Goal: Information Seeking & Learning: Learn about a topic

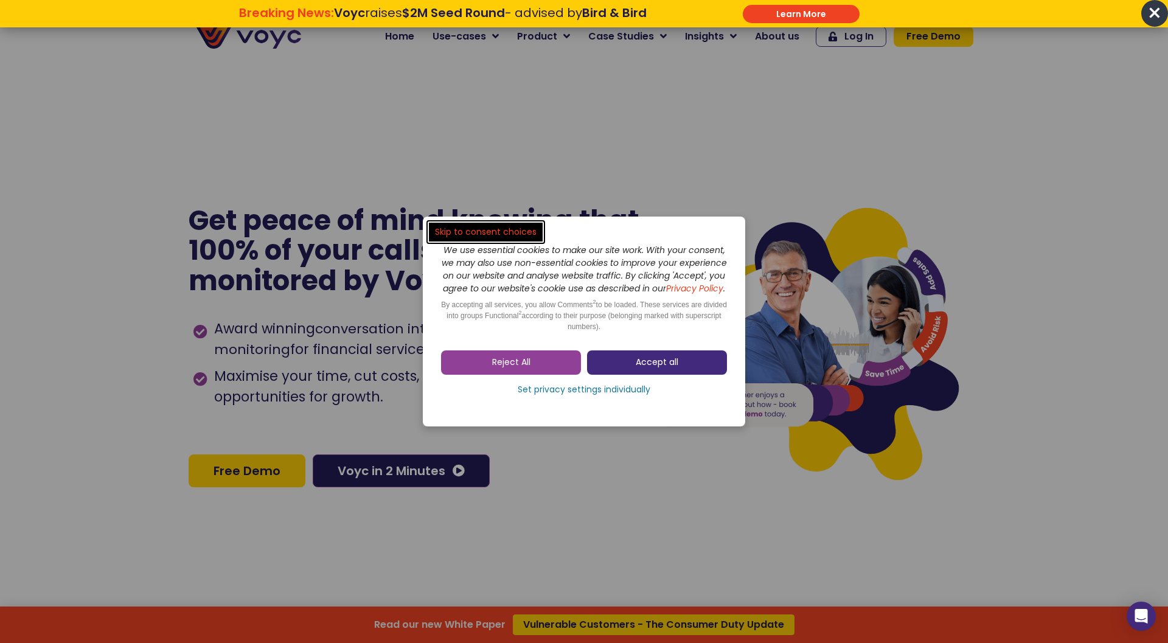
click at [673, 369] on span "Accept all" at bounding box center [656, 362] width 43 height 12
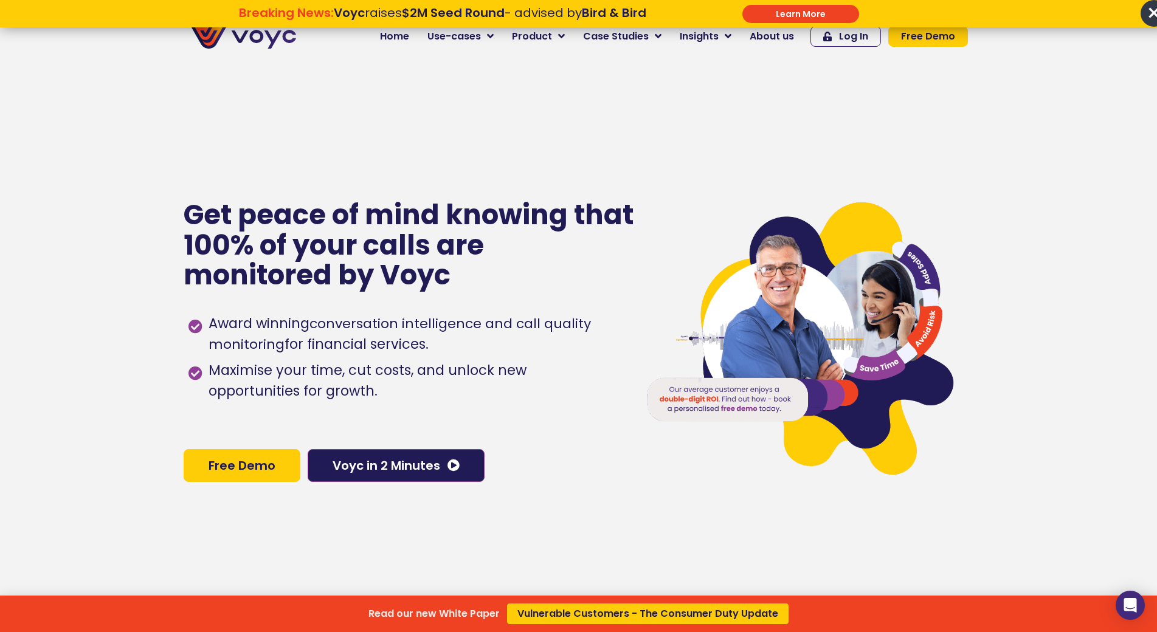
click at [784, 35] on div "Read our new White Paper Vulnerable Customers - The Consumer Duty Update" at bounding box center [578, 316] width 1157 height 632
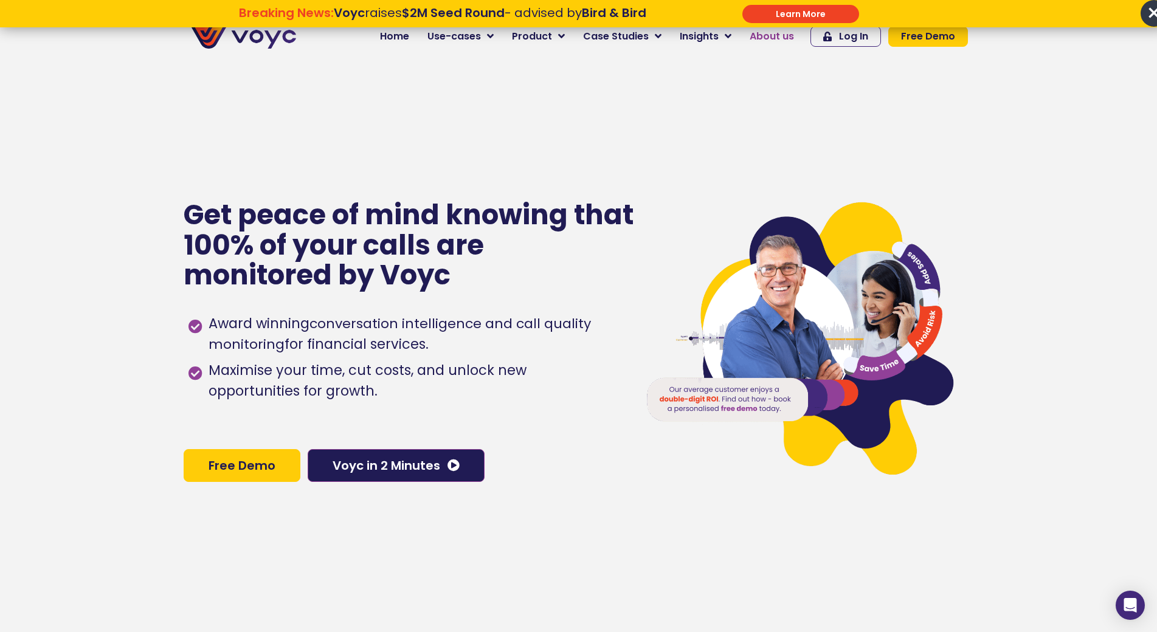
click at [776, 34] on span "About us" at bounding box center [772, 36] width 44 height 15
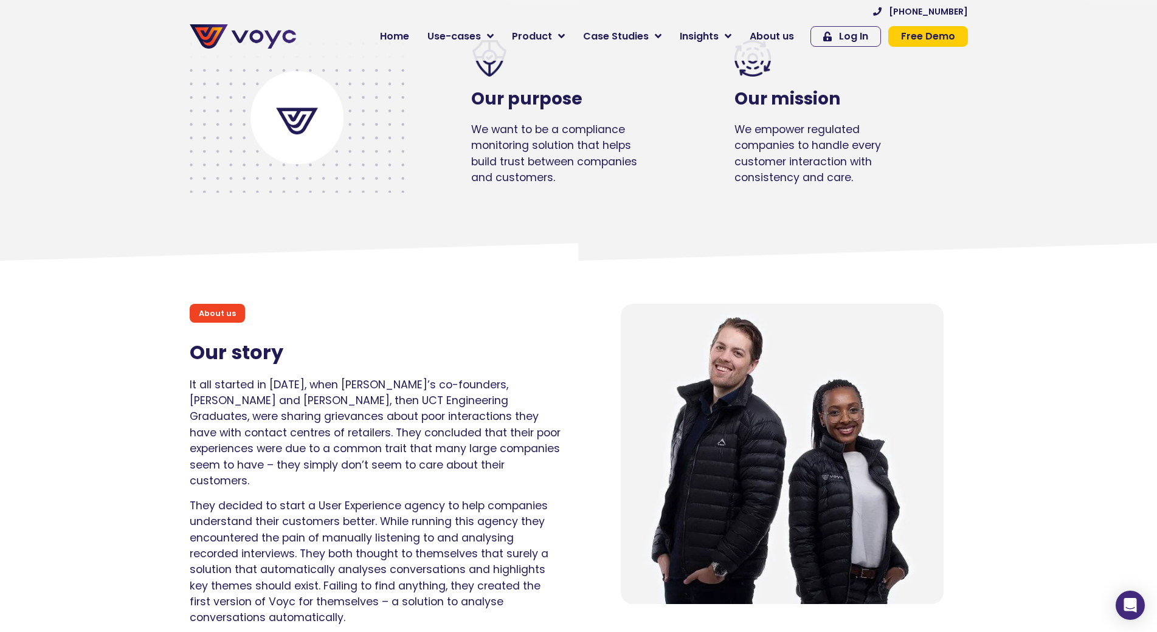
scroll to position [669, 0]
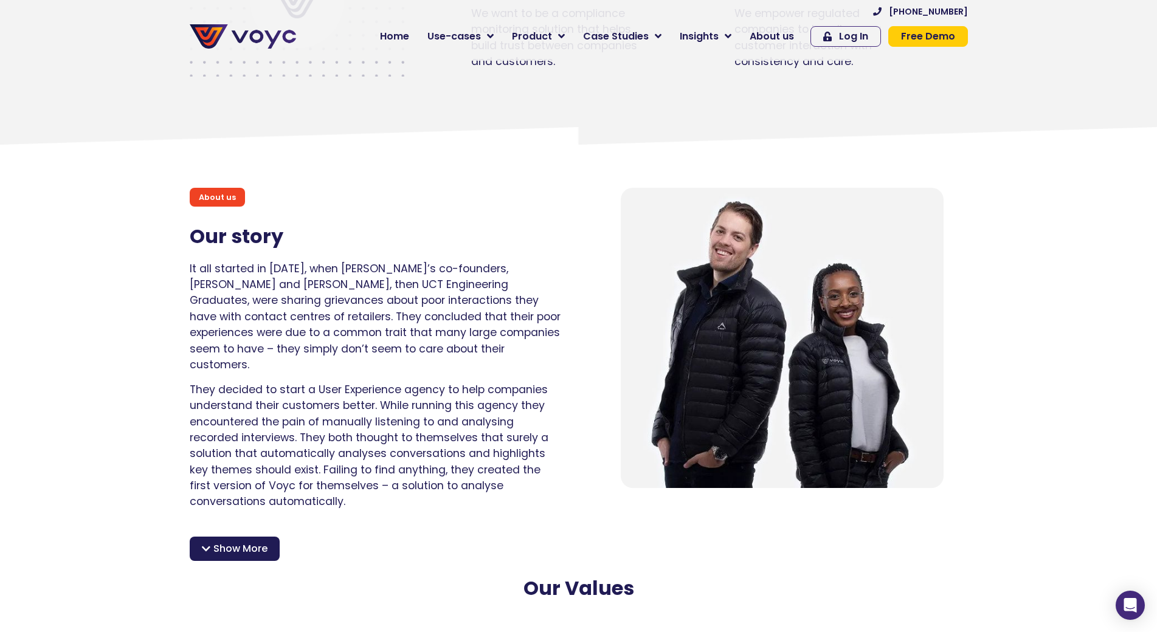
click at [208, 544] on span at bounding box center [206, 549] width 9 height 10
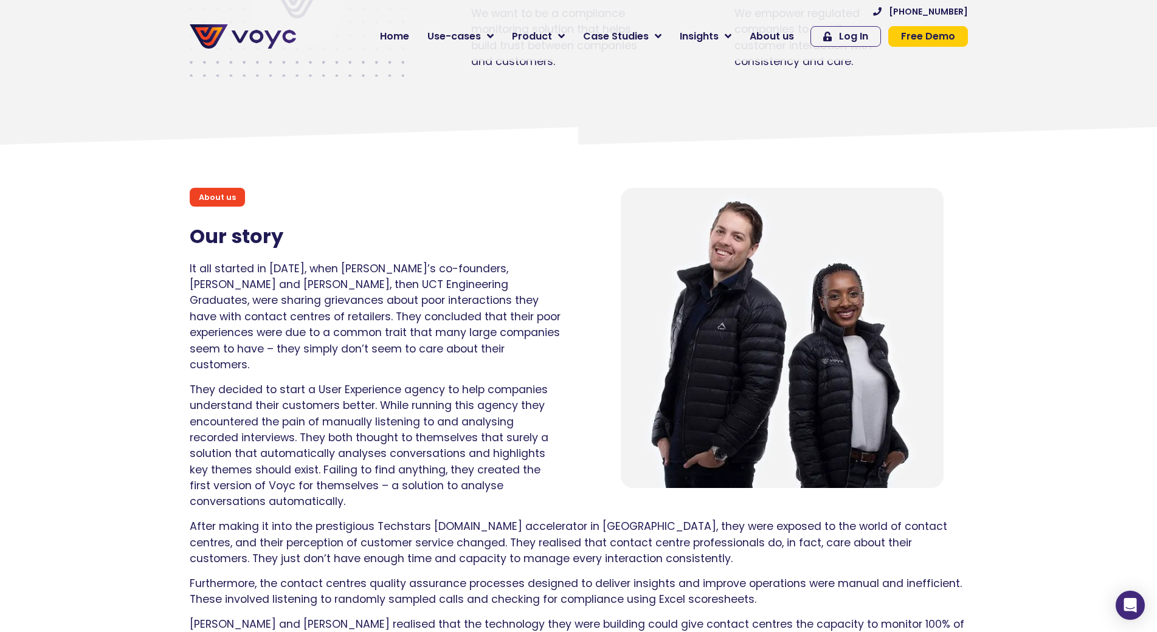
click at [1023, 496] on section "About us Our story It all started in 2015, when Voyc’s co-founders, Matthew and…" at bounding box center [578, 323] width 1157 height 392
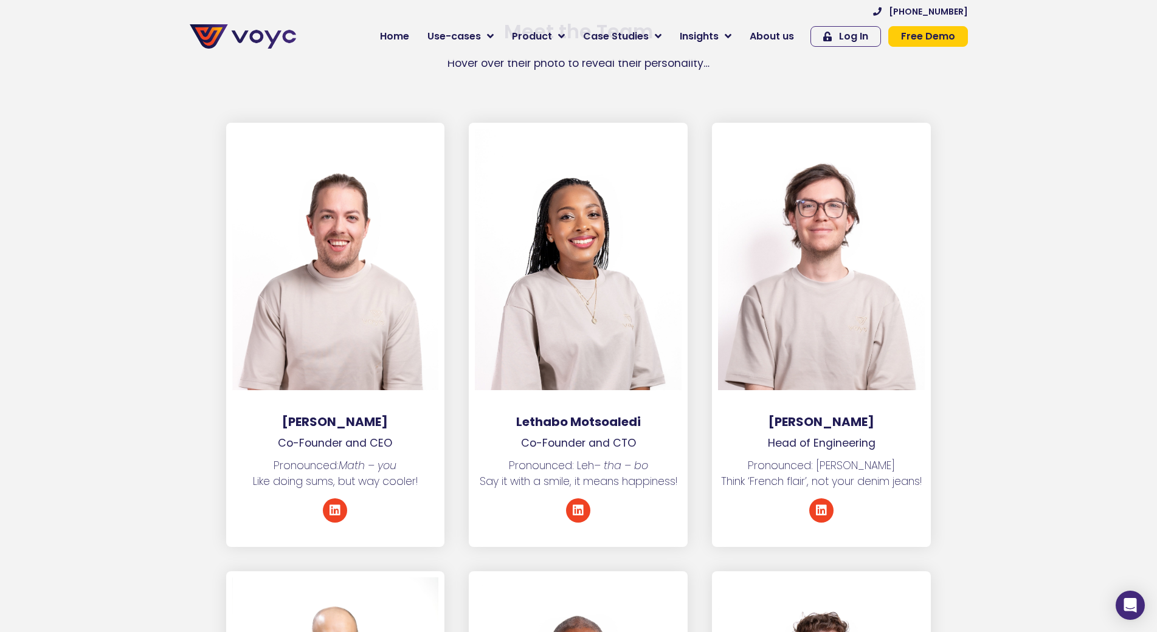
scroll to position [1885, 0]
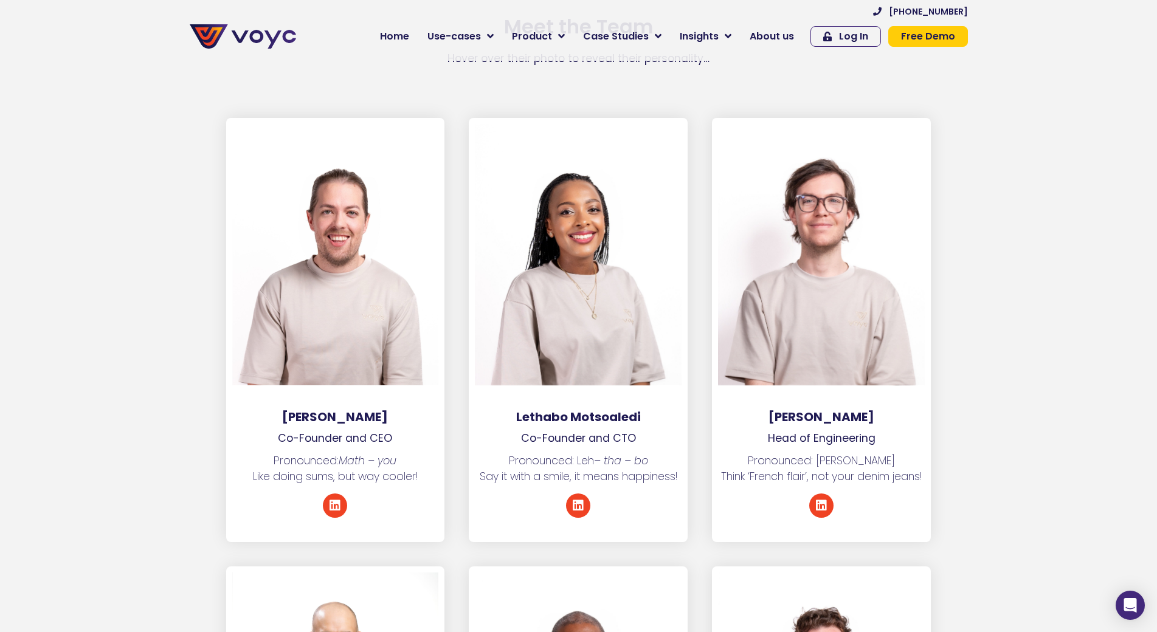
click at [1026, 384] on section "Matthew Westaway Co-Founder and CEO Pronounced: Math – you Like doing sums, but…" at bounding box center [578, 342] width 1157 height 449
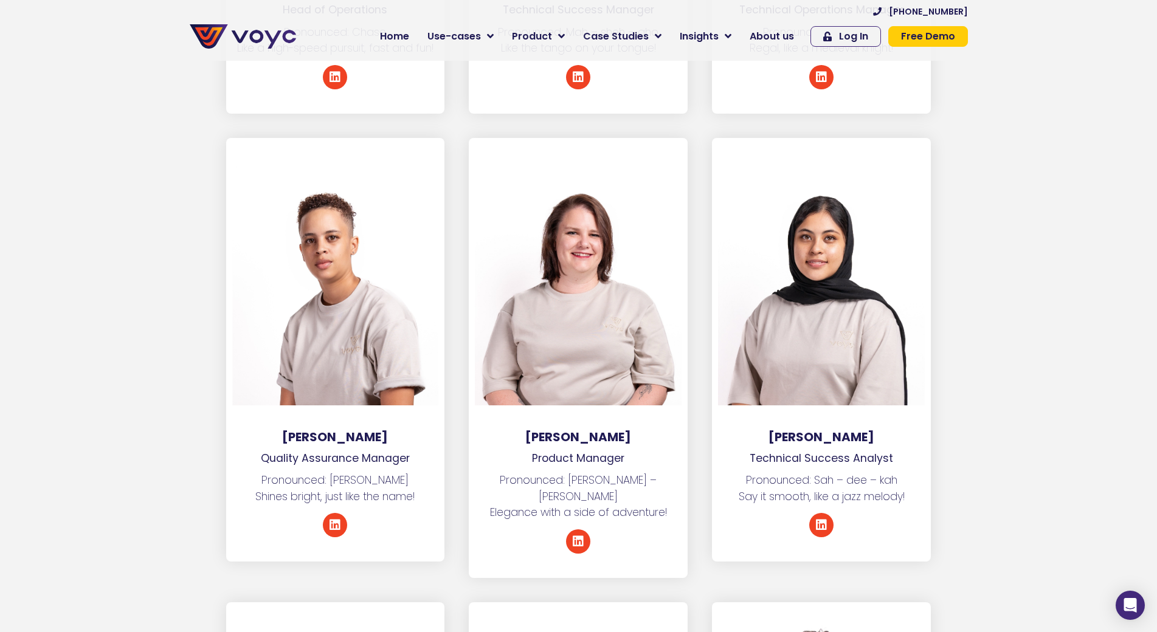
scroll to position [0, 0]
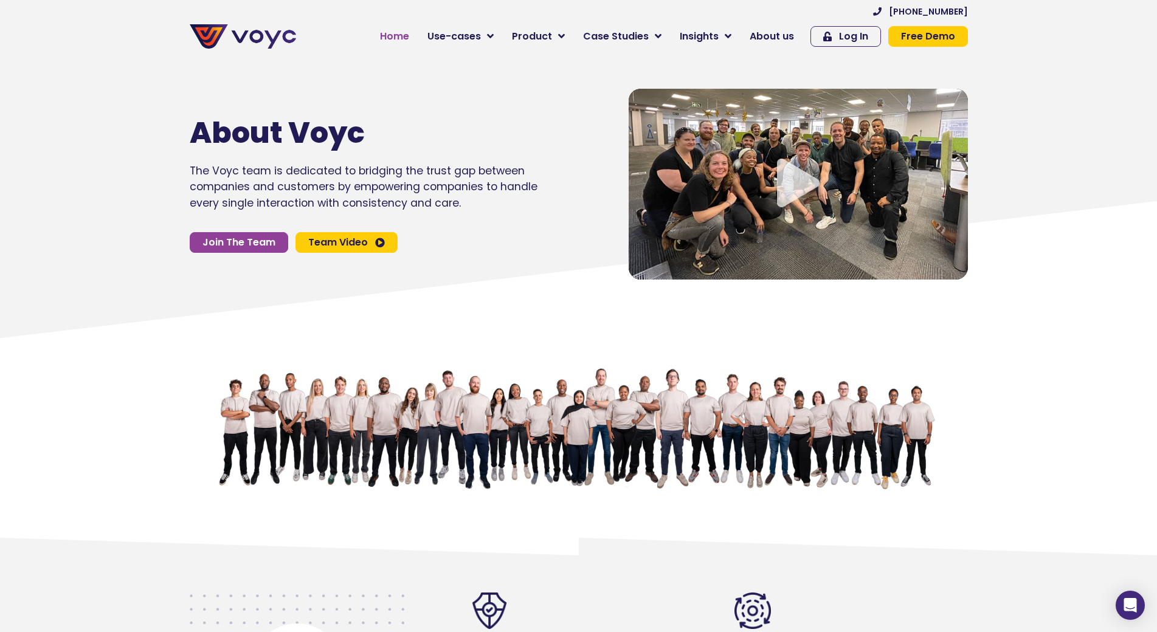
click at [392, 36] on span "Home" at bounding box center [394, 36] width 29 height 15
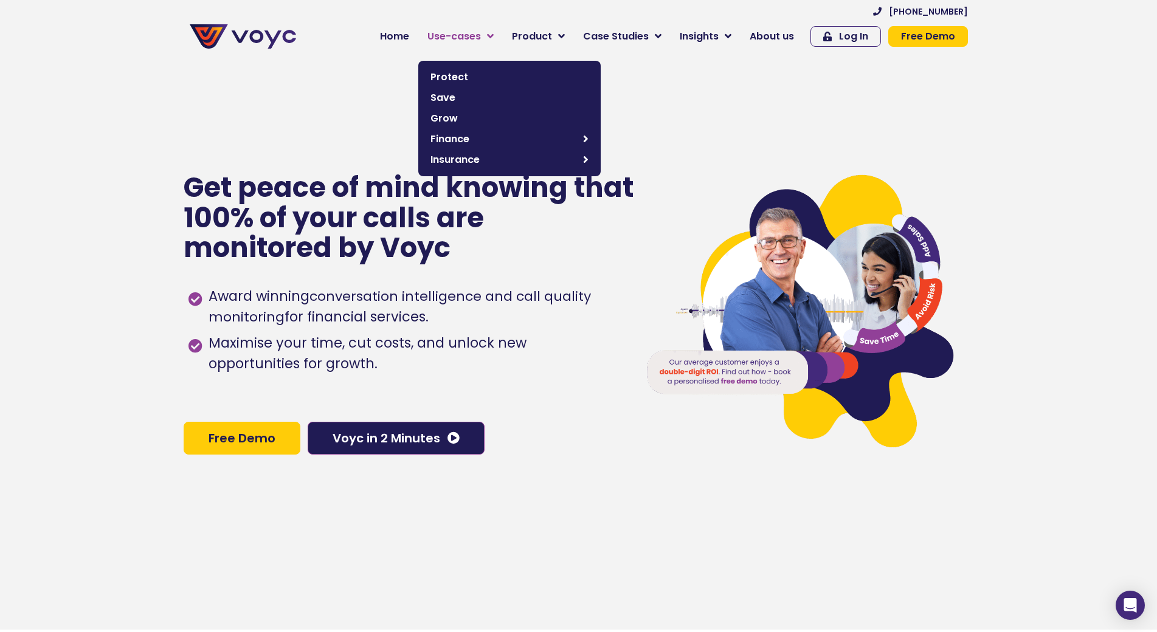
click at [494, 38] on icon at bounding box center [490, 36] width 7 height 11
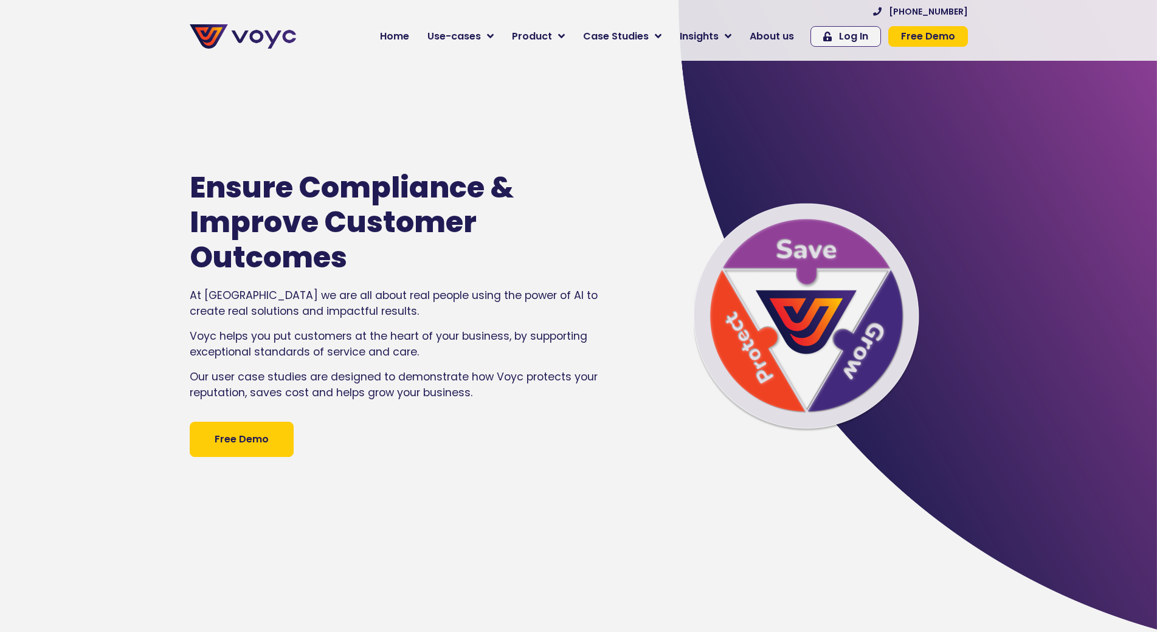
click at [565, 35] on icon at bounding box center [561, 36] width 7 height 11
click at [510, 548] on div "Ensure Compliance & Improve Customer Outcomes At Voyc we are all about real peo…" at bounding box center [404, 314] width 440 height 632
click at [784, 40] on span "About us" at bounding box center [772, 36] width 44 height 15
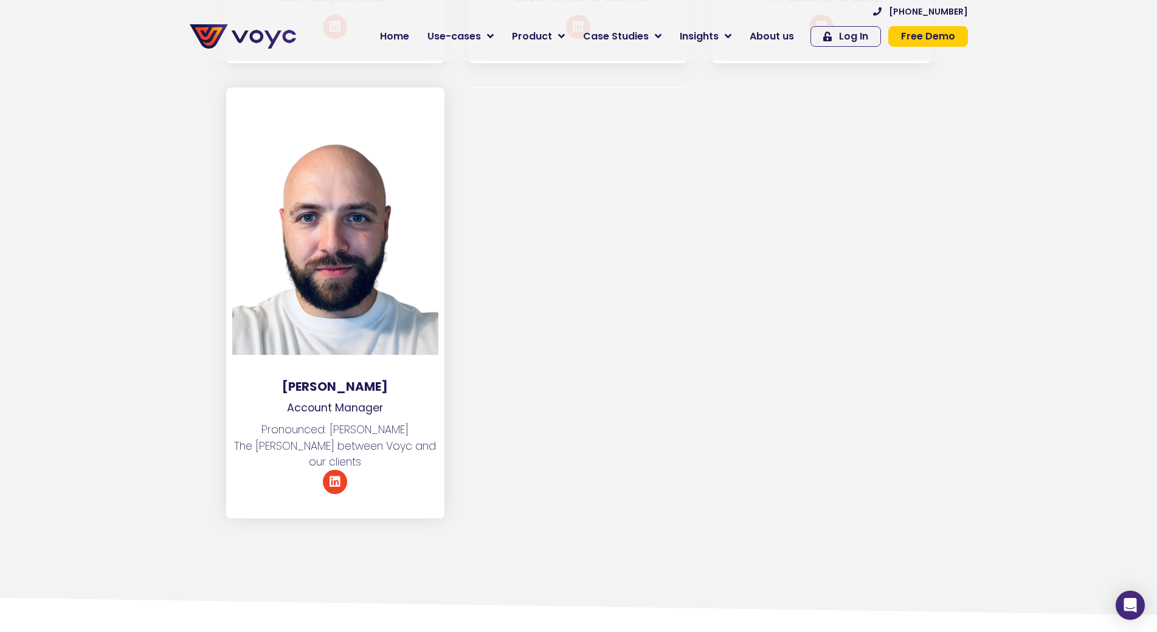
scroll to position [6383, 0]
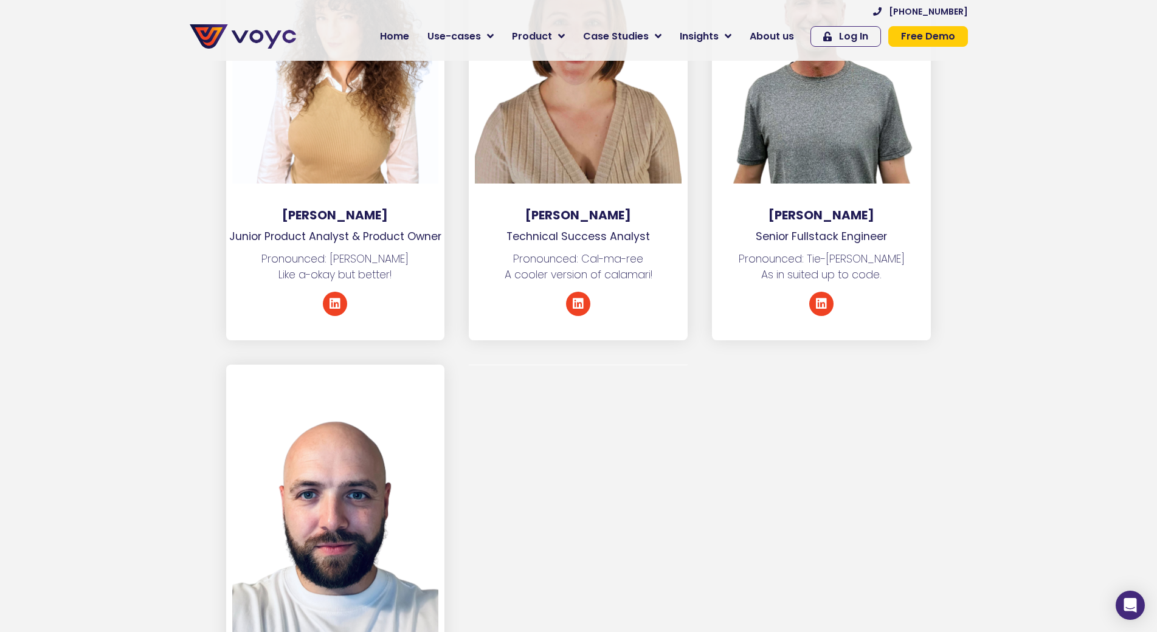
click at [590, 493] on div at bounding box center [578, 581] width 243 height 432
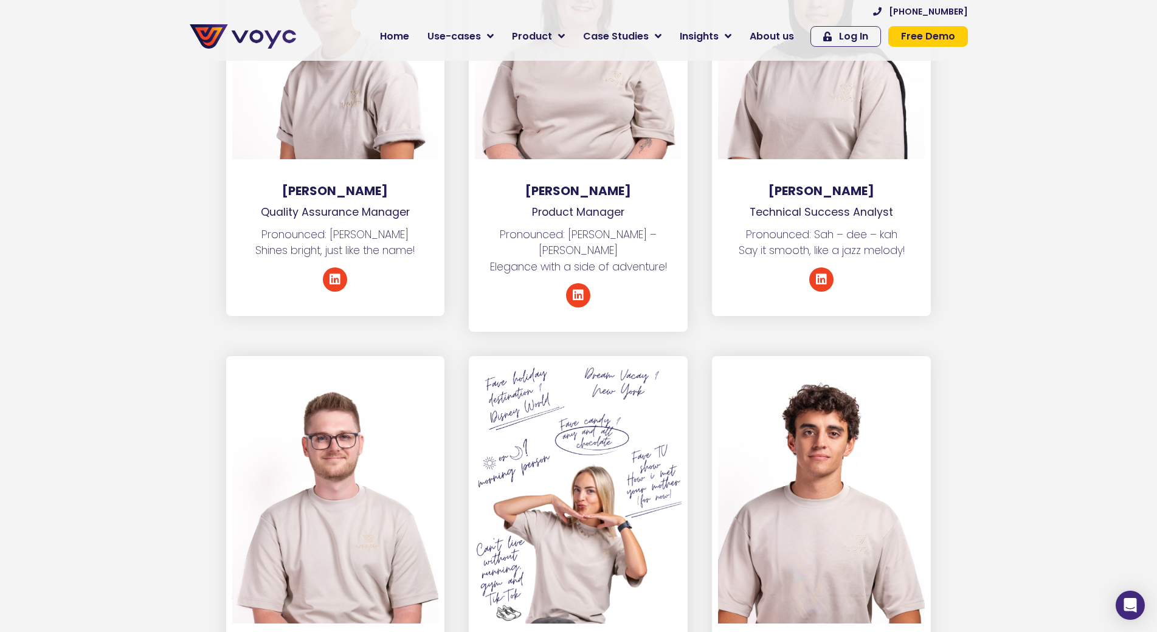
scroll to position [3038, 0]
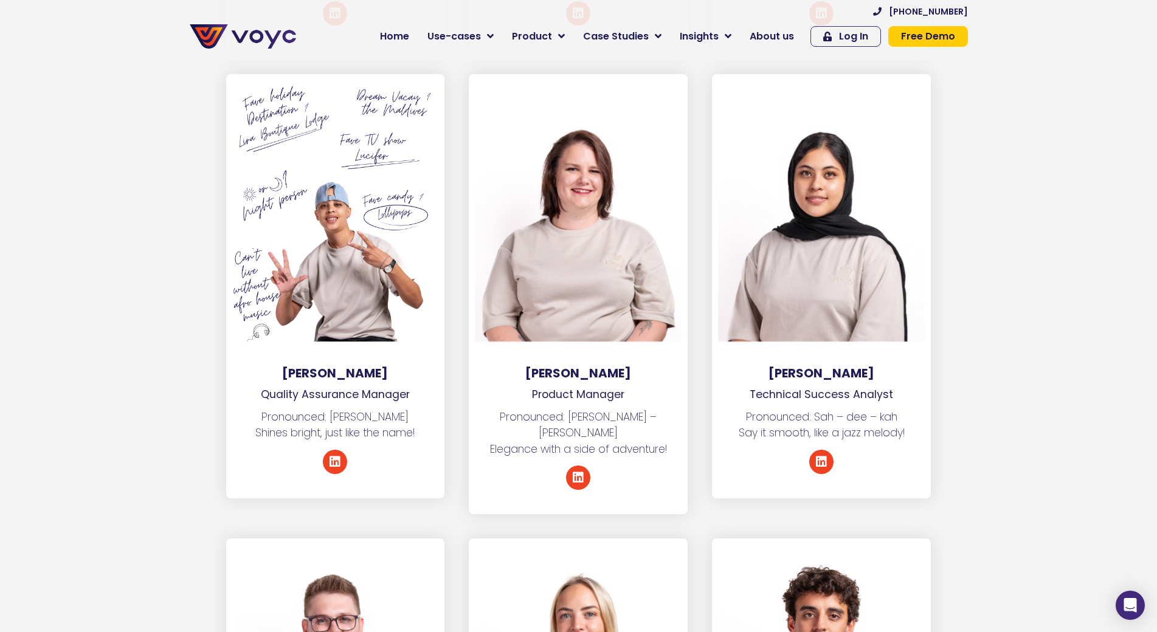
click at [286, 150] on div at bounding box center [335, 210] width 207 height 261
click at [271, 282] on div at bounding box center [335, 210] width 207 height 261
click at [332, 273] on div at bounding box center [335, 210] width 207 height 261
click at [331, 314] on div at bounding box center [335, 210] width 207 height 261
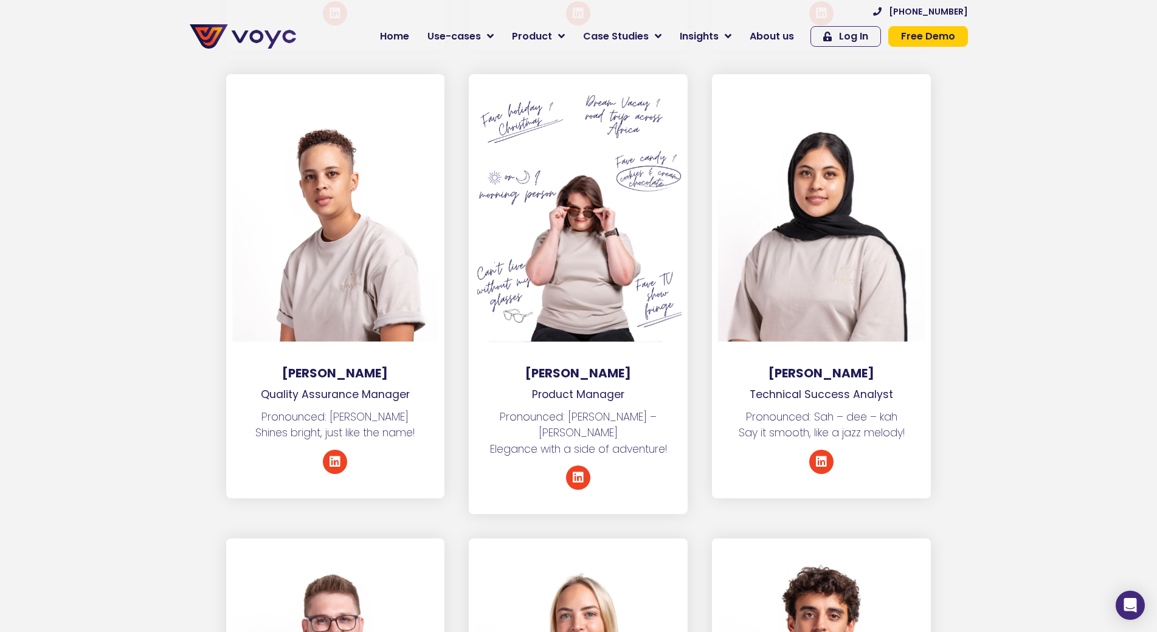
click at [580, 189] on div at bounding box center [578, 210] width 207 height 261
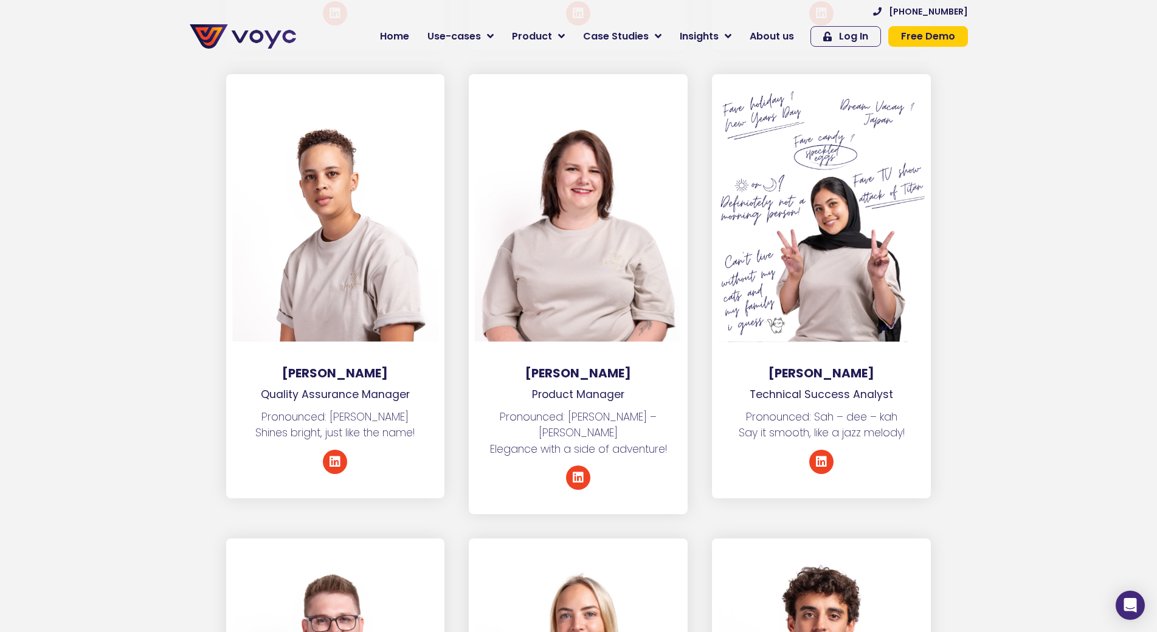
click at [825, 151] on div at bounding box center [821, 210] width 207 height 261
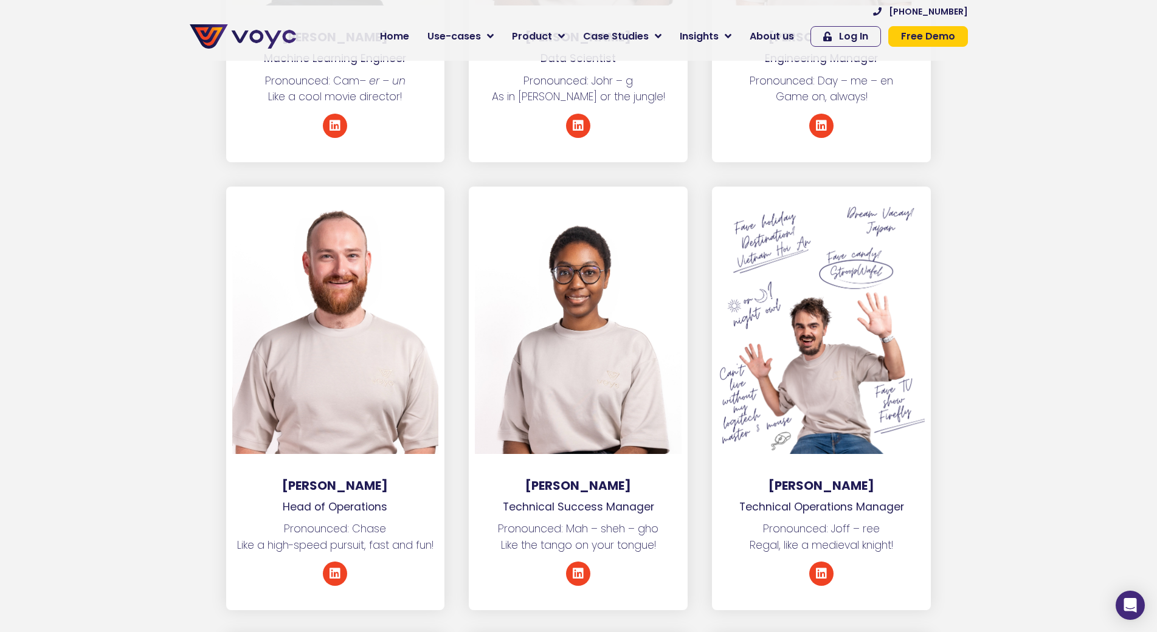
scroll to position [2430, 0]
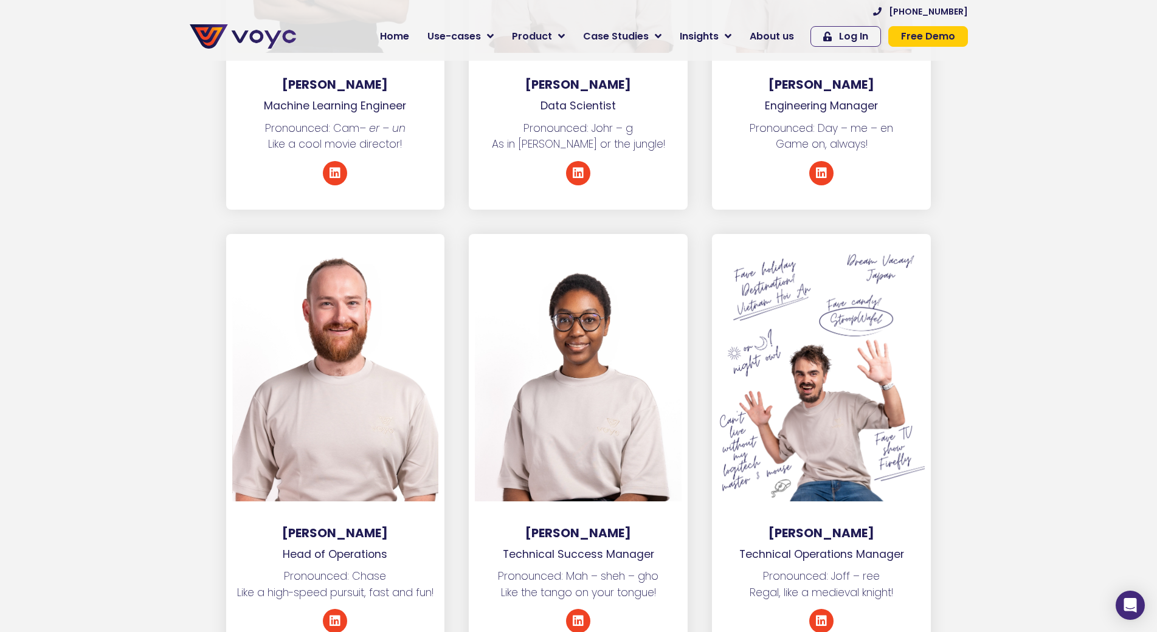
click at [781, 358] on div at bounding box center [821, 370] width 207 height 261
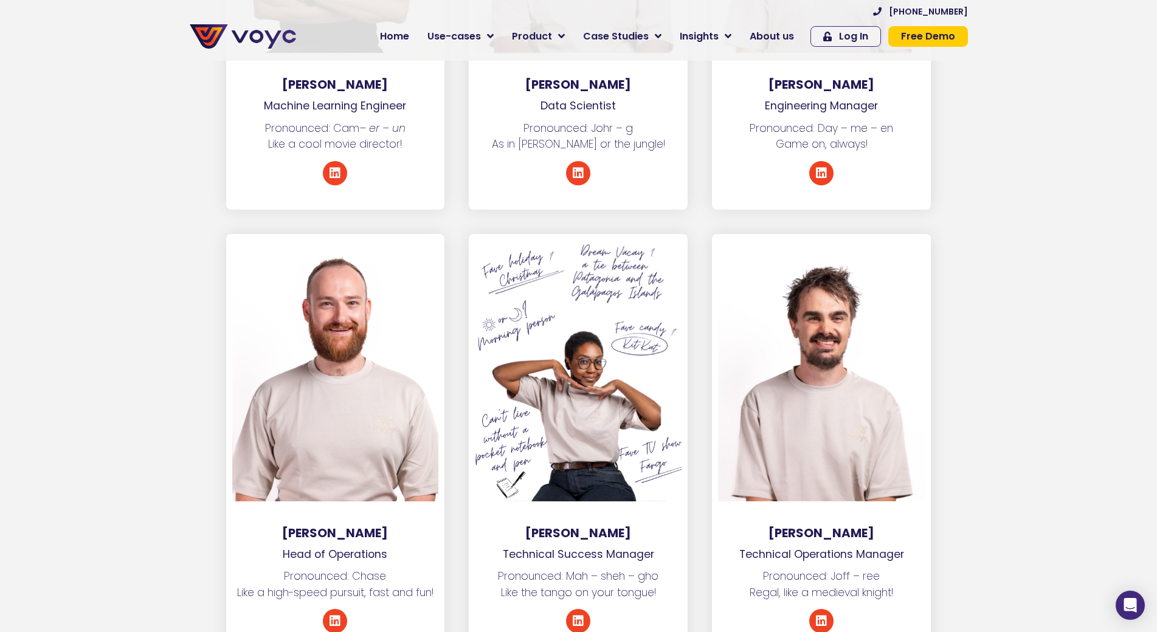
click at [542, 379] on div at bounding box center [578, 370] width 207 height 261
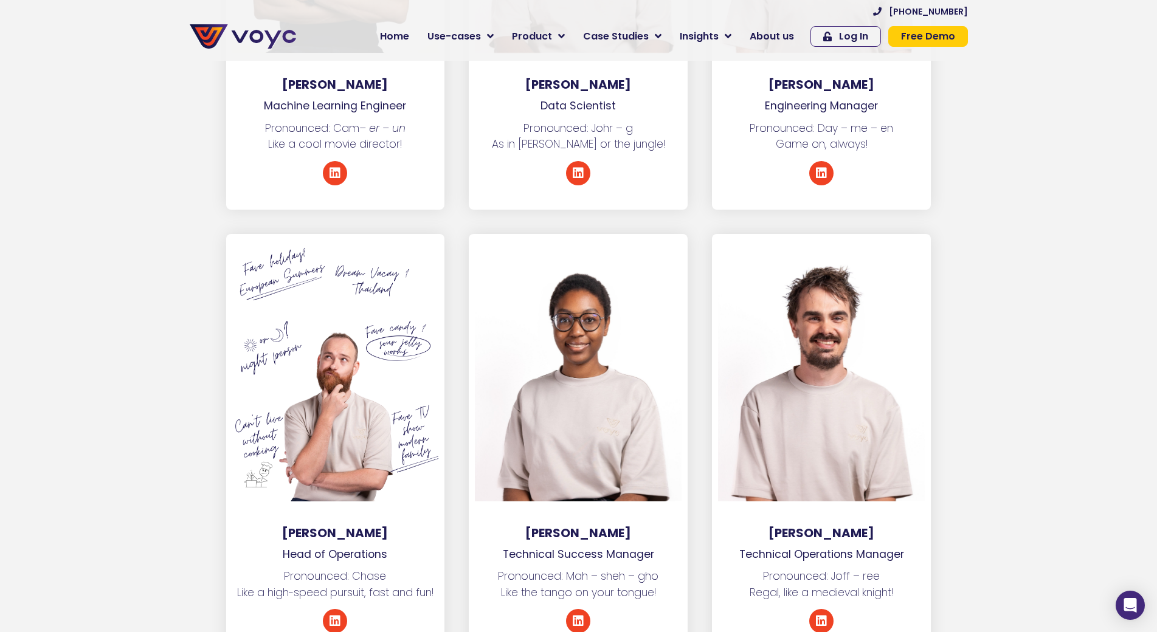
click at [361, 401] on div at bounding box center [335, 370] width 207 height 261
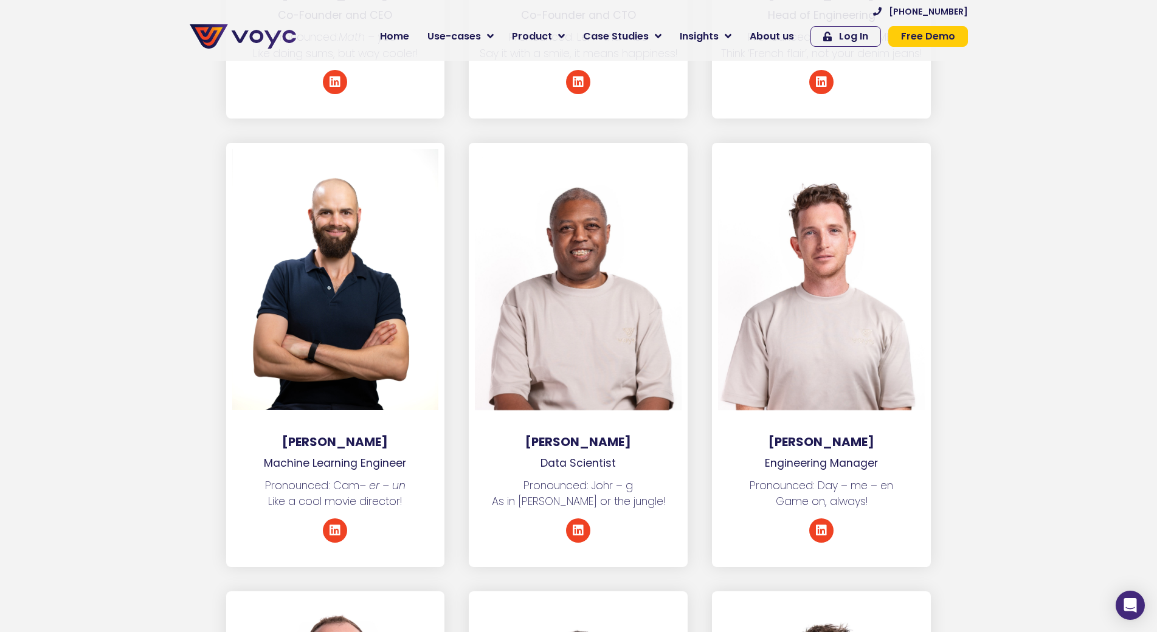
scroll to position [2004, 0]
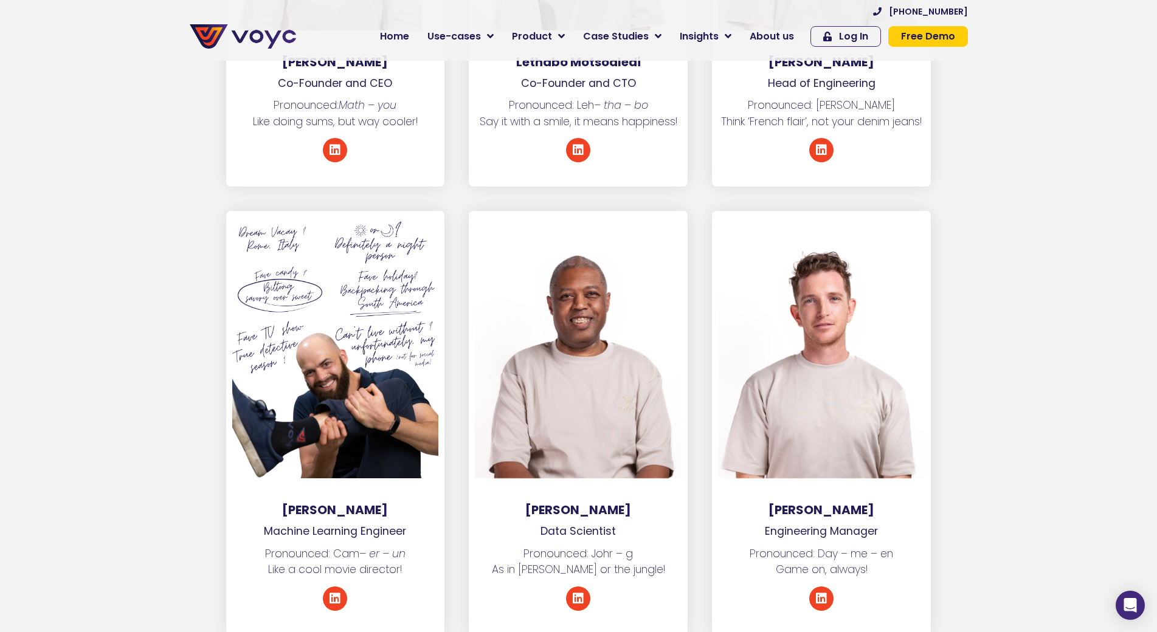
click at [332, 350] on div at bounding box center [335, 347] width 207 height 261
click at [337, 375] on div at bounding box center [335, 347] width 207 height 261
click at [317, 341] on div at bounding box center [335, 347] width 207 height 261
click at [306, 389] on div at bounding box center [335, 347] width 207 height 261
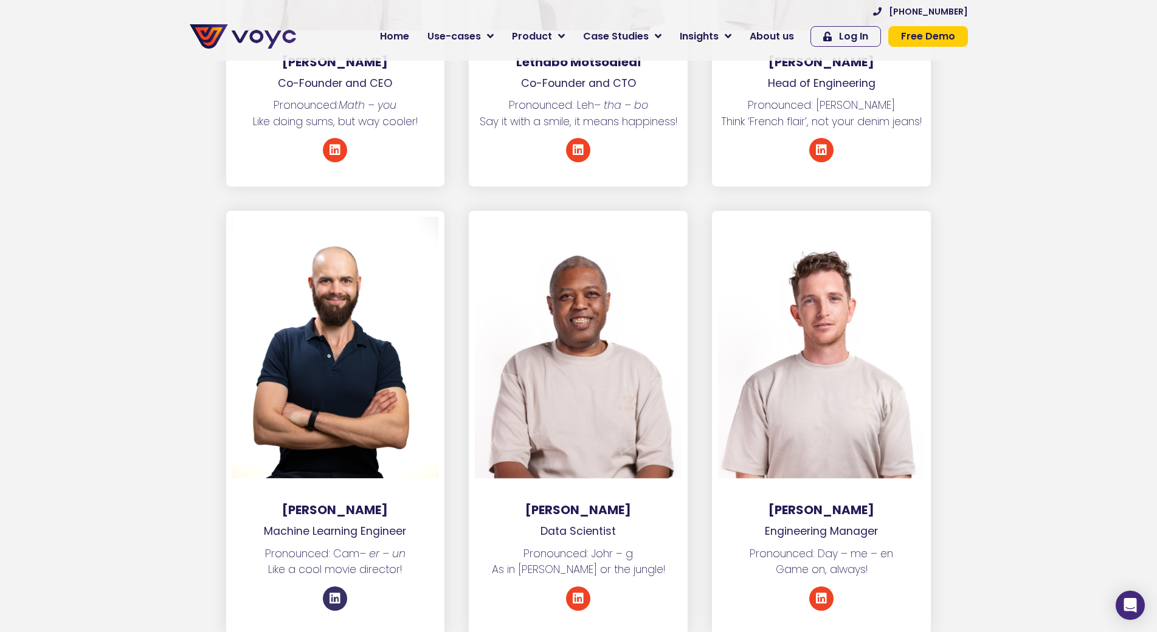
click at [334, 593] on icon at bounding box center [335, 599] width 12 height 12
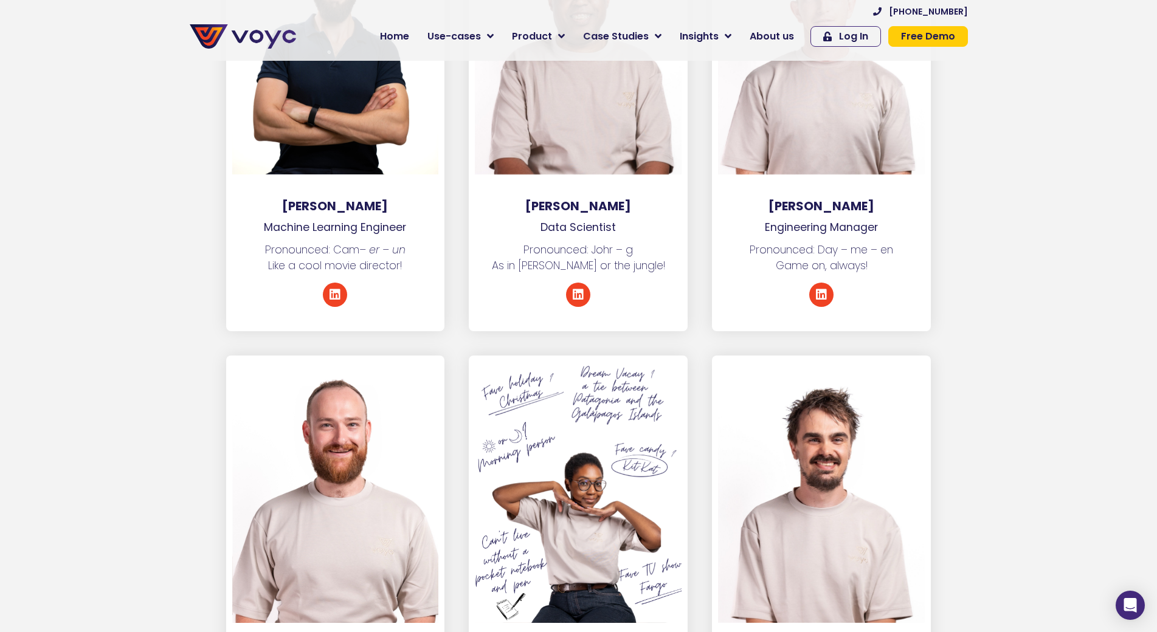
scroll to position [2491, 0]
